Goal: Transaction & Acquisition: Purchase product/service

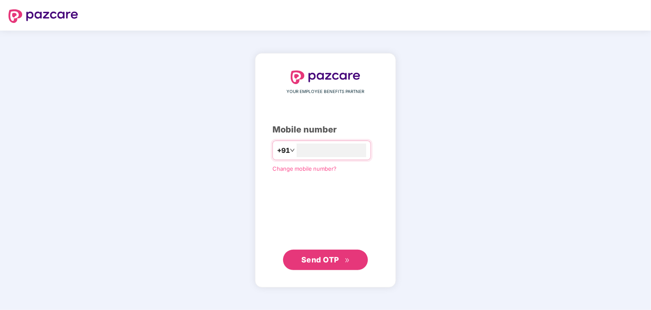
type input "**********"
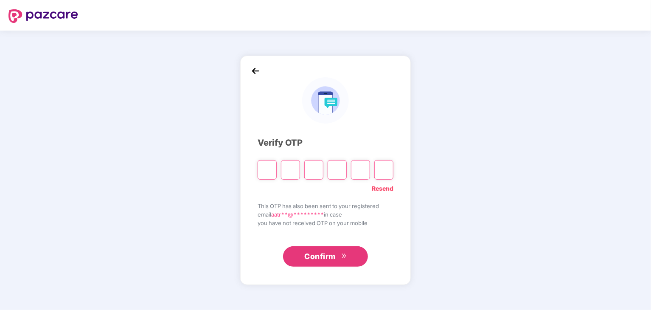
type input "*"
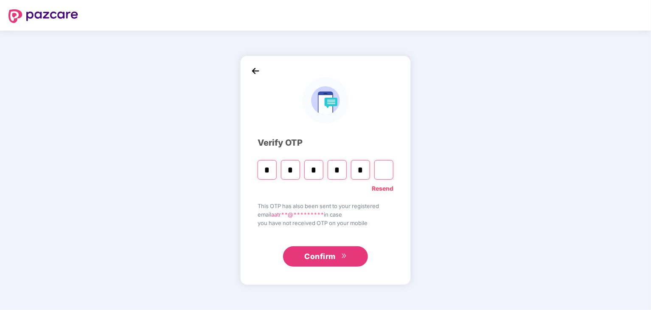
type input "*"
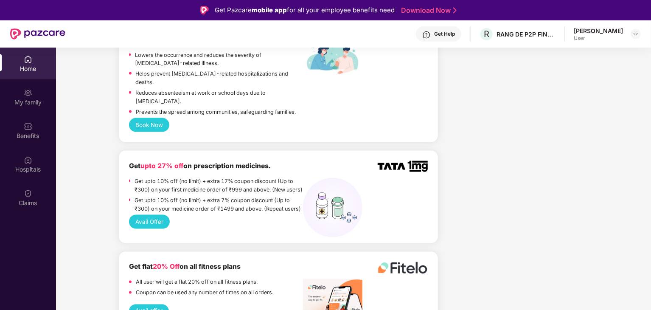
scroll to position [608, 0]
click at [637, 38] on div at bounding box center [636, 34] width 10 height 10
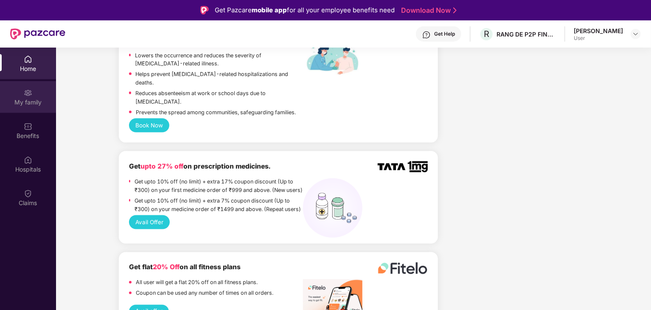
click at [28, 101] on div "My family" at bounding box center [28, 102] width 56 height 8
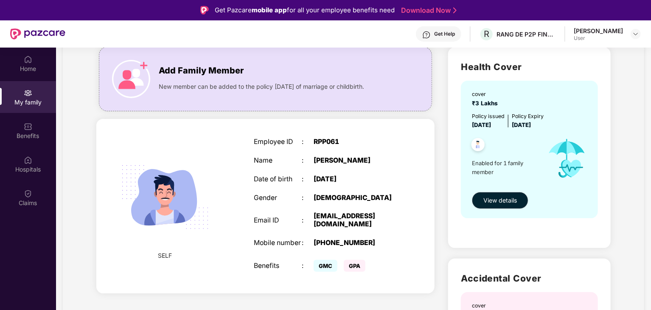
scroll to position [62, 0]
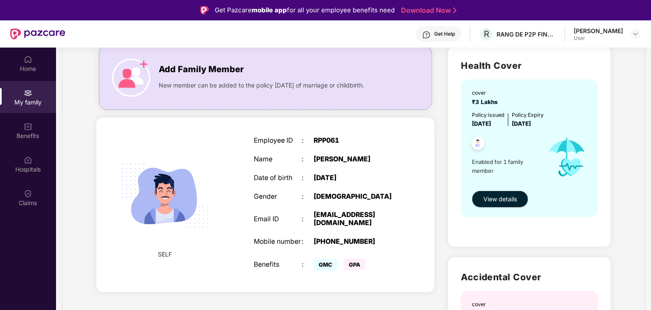
click at [617, 189] on div "My family Add Family Member New member can be added to the policy [DATE] of mar…" at bounding box center [354, 239] width 582 height 479
click at [521, 200] on button "View details" at bounding box center [500, 199] width 56 height 17
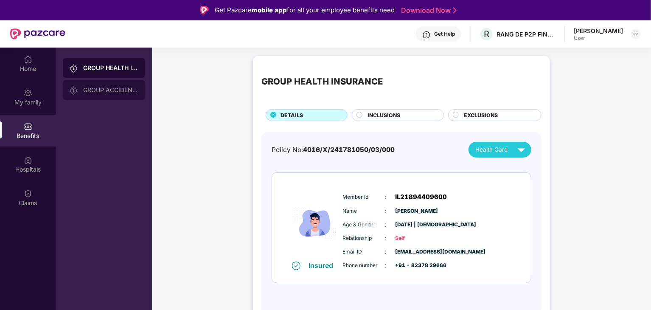
click at [125, 93] on div "GROUP ACCIDENTAL INSURANCE" at bounding box center [110, 90] width 55 height 7
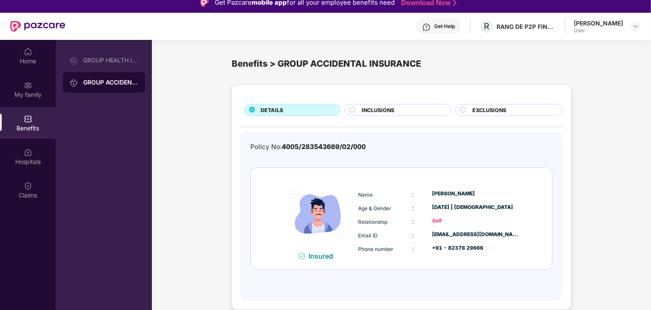
scroll to position [2, 0]
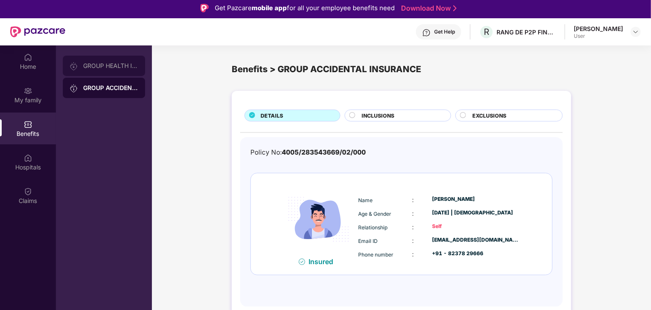
click at [102, 66] on div "GROUP HEALTH INSURANCE" at bounding box center [110, 65] width 55 height 7
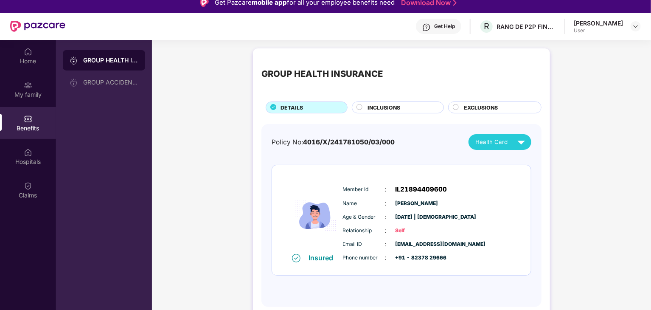
scroll to position [7, 0]
click at [27, 128] on div "Benefits" at bounding box center [28, 128] width 56 height 8
click at [398, 97] on div "GROUP HEALTH INSURANCE DETAILS INCLUSIONS EXCLUSIONS" at bounding box center [402, 85] width 280 height 56
click at [403, 109] on div "INCLUSIONS" at bounding box center [402, 108] width 76 height 9
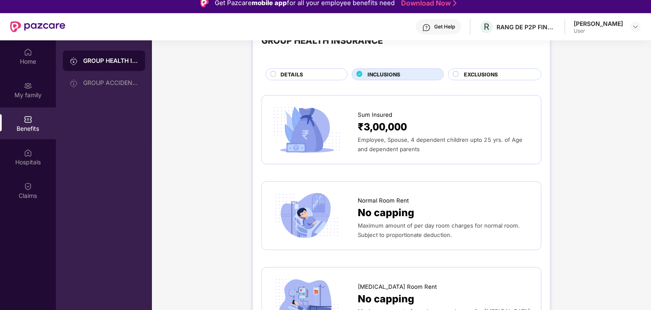
scroll to position [36, 0]
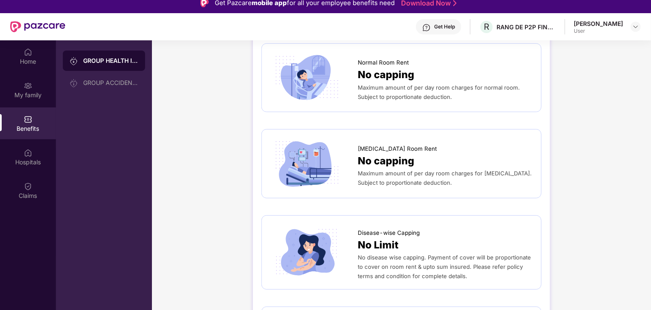
scroll to position [0, 0]
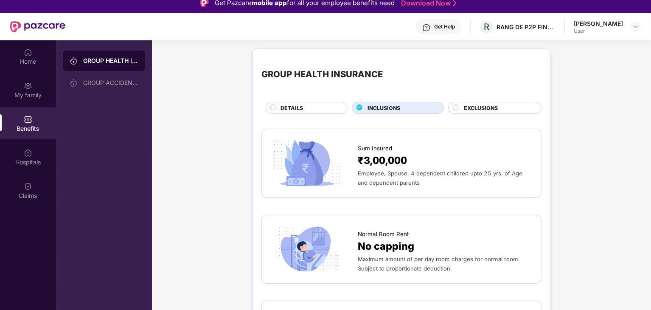
click at [519, 110] on div "EXCLUSIONS" at bounding box center [498, 108] width 77 height 9
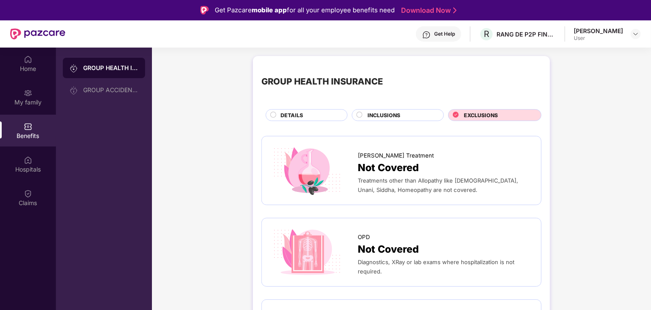
click at [93, 68] on div "GROUP HEALTH INSURANCE" at bounding box center [110, 68] width 55 height 8
click at [305, 119] on div "DETAILS" at bounding box center [309, 115] width 67 height 9
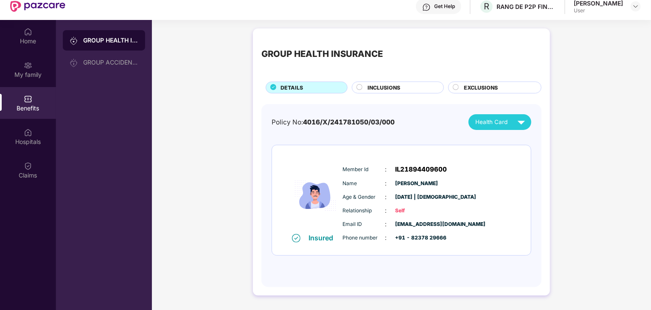
scroll to position [33, 0]
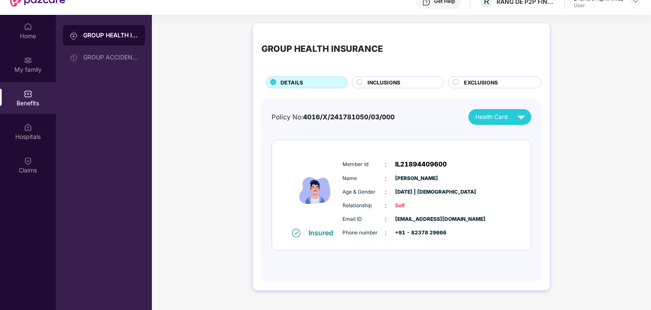
click at [515, 123] on img at bounding box center [521, 117] width 15 height 15
click at [581, 98] on div "GROUP HEALTH INSURANCE DETAILS INCLUSIONS EXCLUSIONS Policy No: 4016/X/24178105…" at bounding box center [401, 161] width 499 height 284
click at [38, 34] on div "Home" at bounding box center [28, 36] width 56 height 8
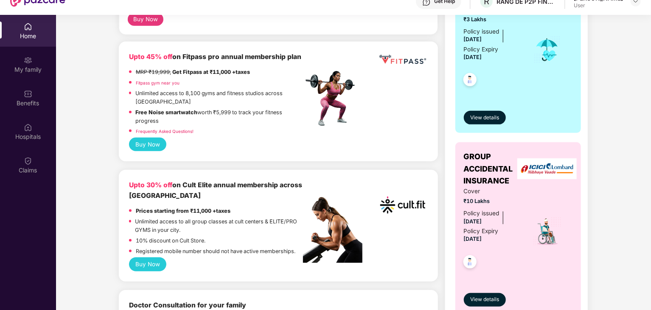
scroll to position [179, 0]
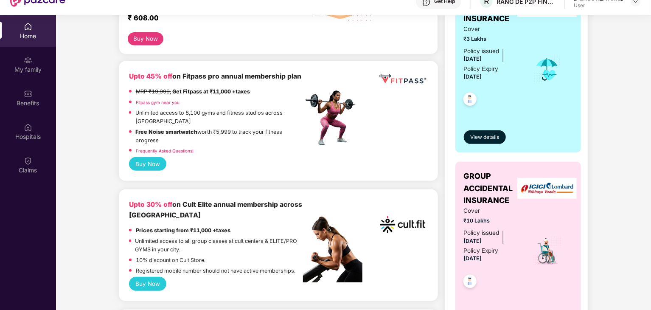
click at [331, 104] on img at bounding box center [332, 117] width 59 height 59
click at [348, 124] on img at bounding box center [332, 117] width 59 height 59
click at [301, 144] on p "Free Noise smartwatch worth ₹5,999 to track your fitness progress" at bounding box center [220, 136] width 168 height 17
click at [213, 150] on div "Frequently Asked Questions!" at bounding box center [216, 152] width 175 height 11
click at [191, 152] on link "Frequently Asked Questions!" at bounding box center [165, 150] width 58 height 5
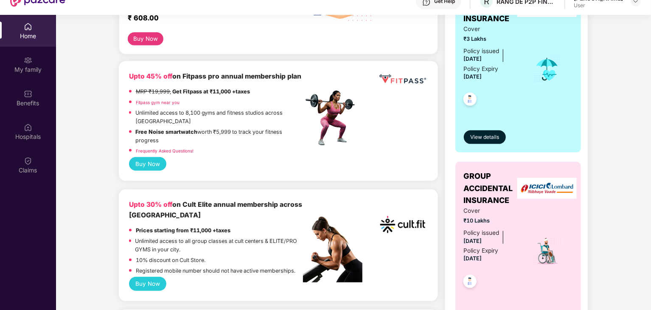
click at [159, 165] on button "Buy Now" at bounding box center [148, 164] width 38 height 14
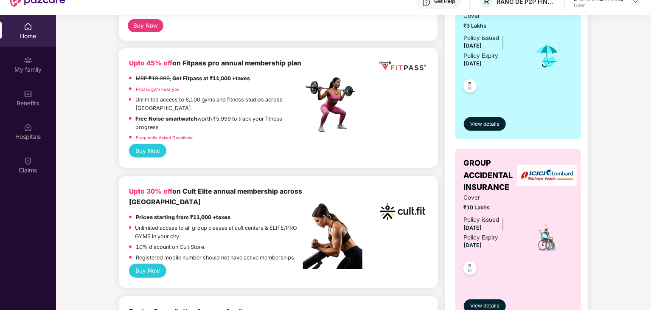
scroll to position [194, 0]
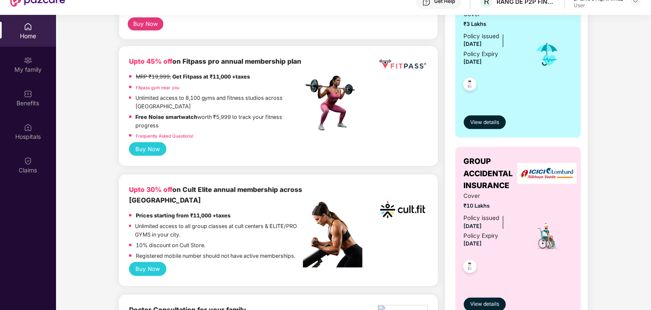
click at [403, 226] on img at bounding box center [403, 210] width 50 height 50
click at [258, 204] on div "Upto 30% off on Cult Elite annual membership across India" at bounding box center [216, 195] width 175 height 21
click at [159, 268] on button "Buy Now" at bounding box center [148, 269] width 38 height 14
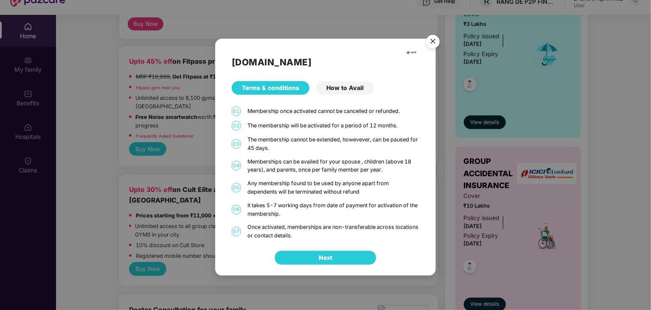
click at [348, 83] on div "How to Avail" at bounding box center [345, 88] width 58 height 14
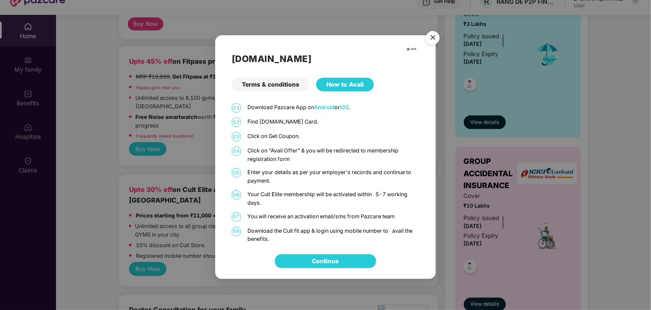
scroll to position [48, 0]
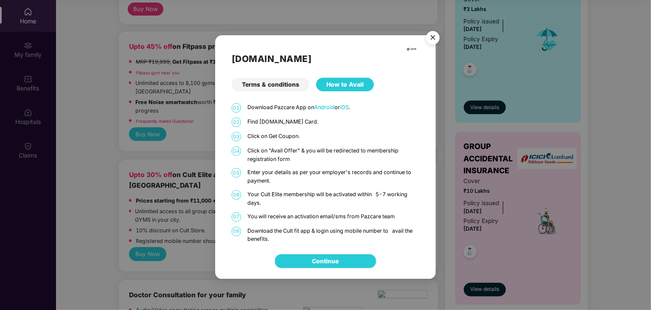
click at [339, 263] on link "Continue" at bounding box center [326, 261] width 27 height 9
